Goal: Task Accomplishment & Management: Complete application form

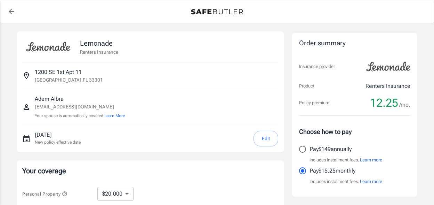
select select "20000"
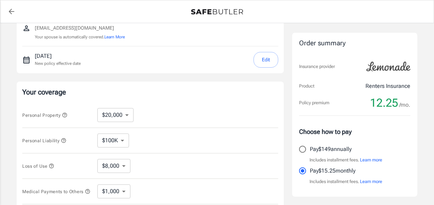
scroll to position [157, 0]
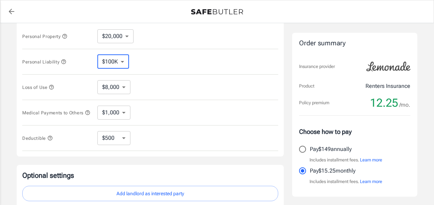
click at [97, 55] on select "$100K $200K $300K $400K $500K" at bounding box center [113, 62] width 32 height 14
click at [128, 58] on select "$100K $200K $300K $400K $500K" at bounding box center [113, 62] width 32 height 14
click at [97, 80] on select "$8,000" at bounding box center [113, 87] width 33 height 14
click at [122, 81] on select "$8,000" at bounding box center [113, 87] width 33 height 14
click at [97, 105] on select "$1,000 $2,000 $3,000 $4,000 $5,000" at bounding box center [113, 112] width 33 height 14
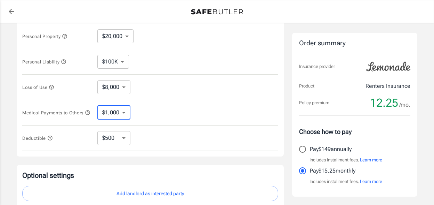
click at [123, 109] on select "$1,000 $2,000 $3,000 $4,000 $5,000" at bounding box center [113, 112] width 33 height 14
click at [97, 131] on select "$250 $500 $1,000" at bounding box center [113, 138] width 33 height 14
select select "250"
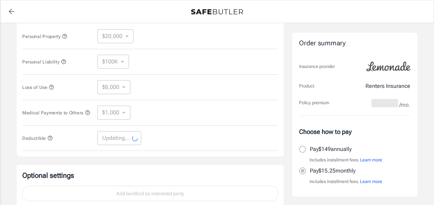
select select "250"
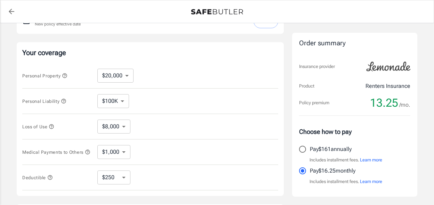
scroll to position [236, 0]
